Goal: Task Accomplishment & Management: Complete application form

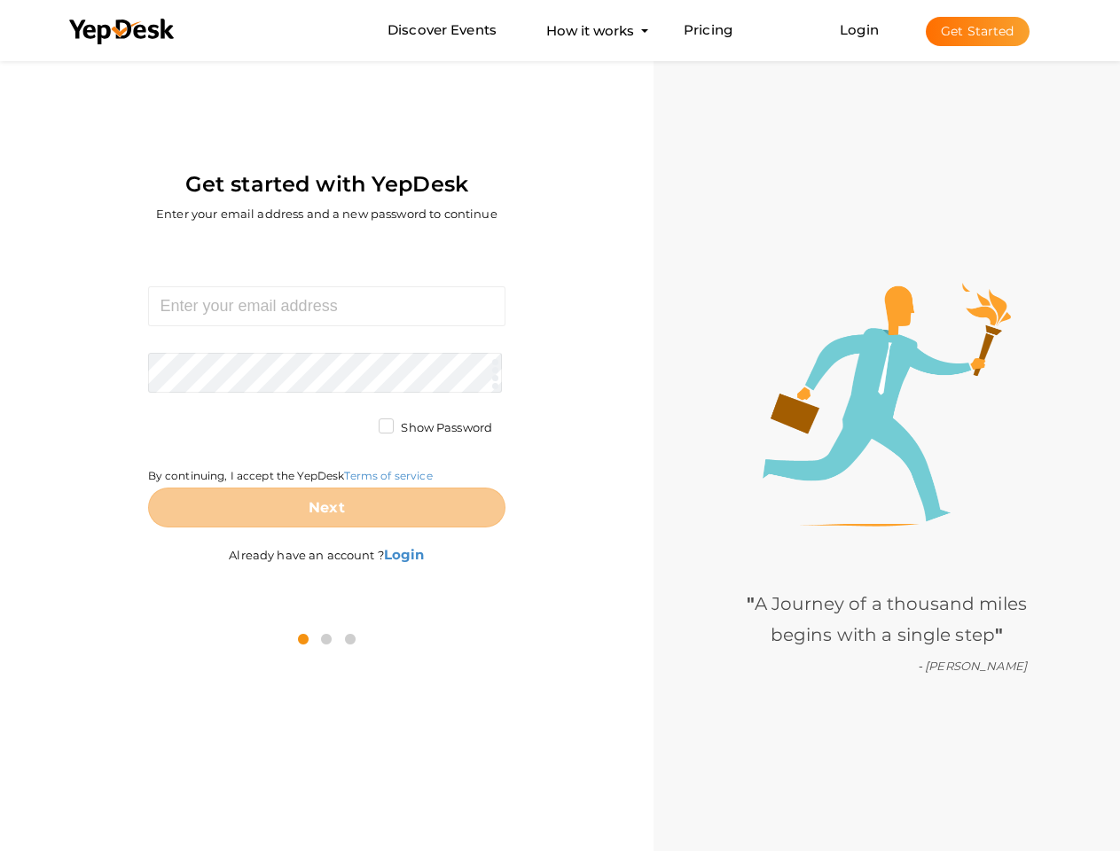
click at [560, 426] on div "Required. Invalid email. Checking You already have a YepDesk account. Please Si…" at bounding box center [326, 428] width 627 height 368
click at [122, 32] on use at bounding box center [121, 32] width 105 height 26
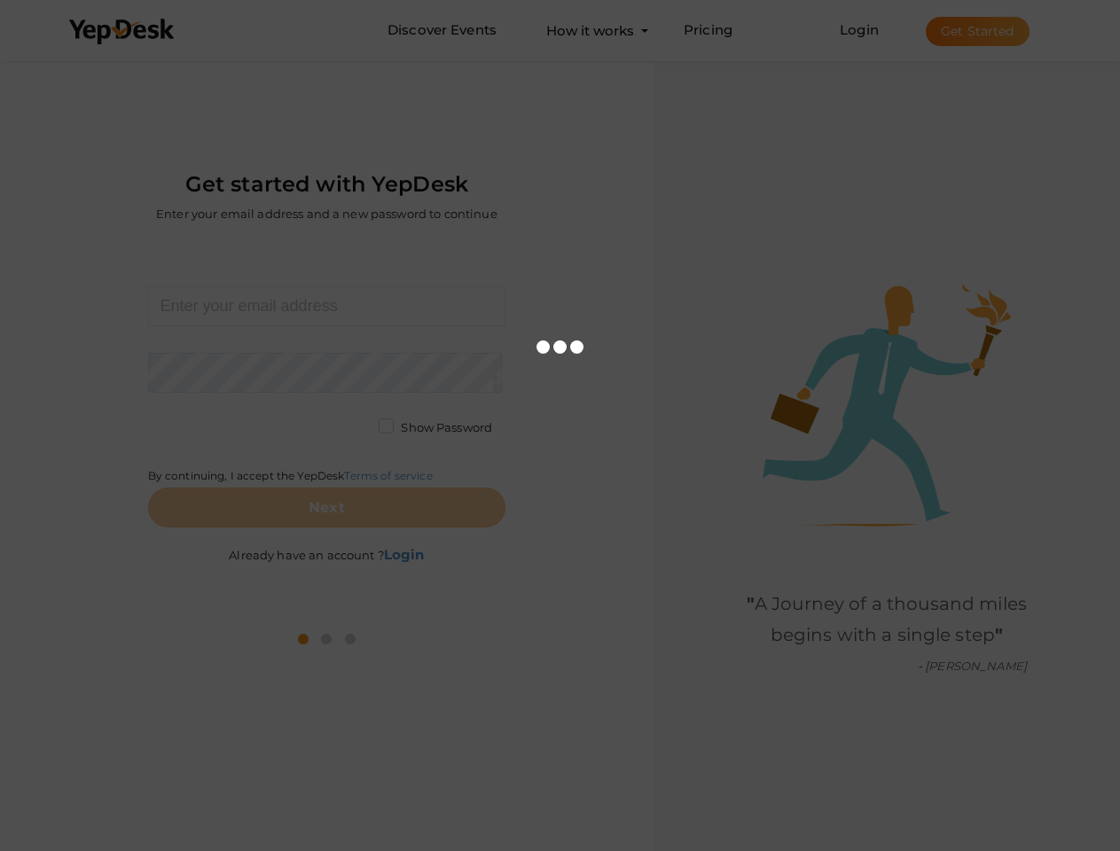
click at [860, 29] on link "Login" at bounding box center [859, 29] width 39 height 17
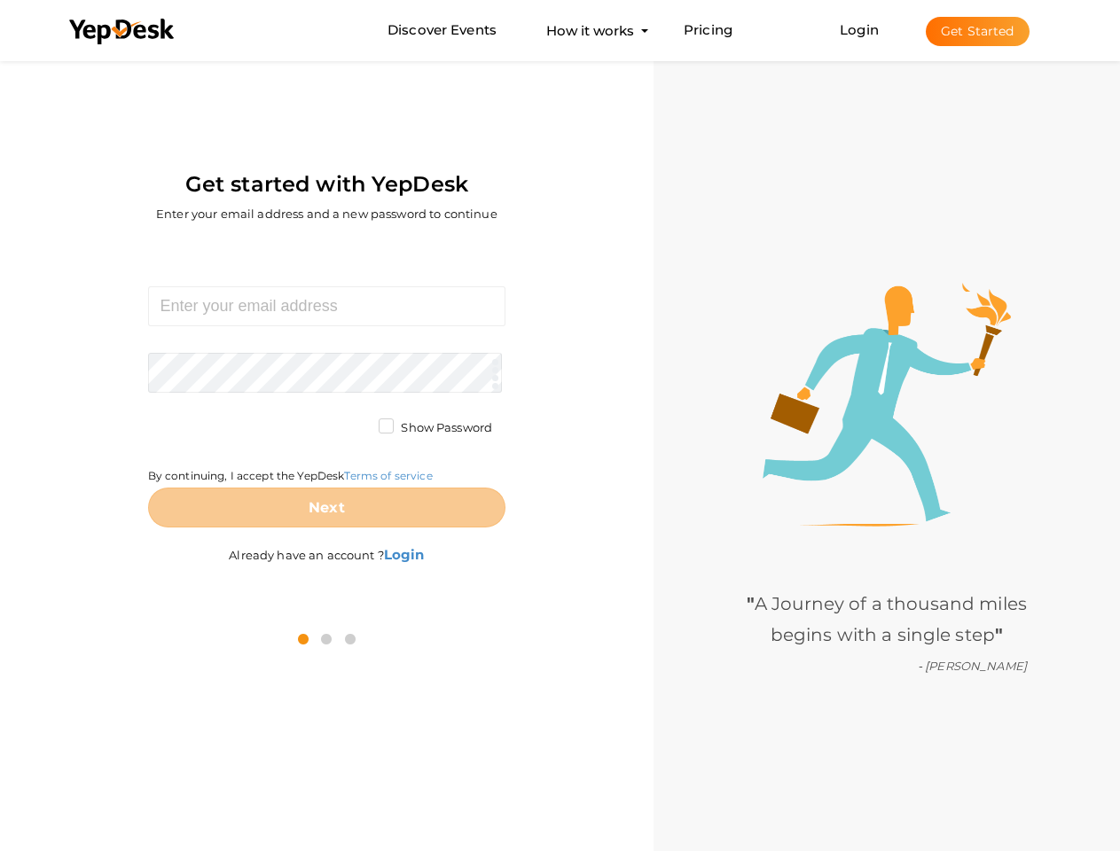
click at [977, 31] on button "Get Started" at bounding box center [978, 31] width 104 height 29
click at [405, 554] on b "Login" at bounding box center [404, 554] width 41 height 17
